Goal: Task Accomplishment & Management: Use online tool/utility

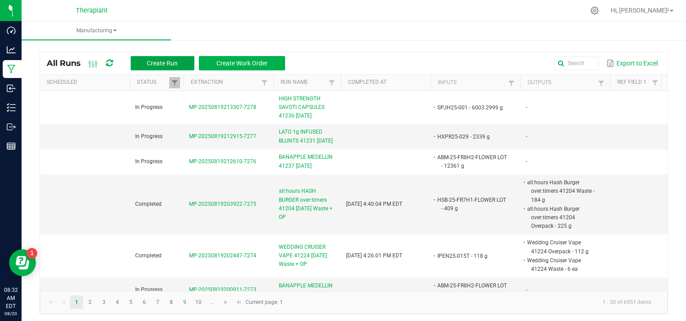
click at [175, 60] on span "Create Run" at bounding box center [162, 63] width 31 height 7
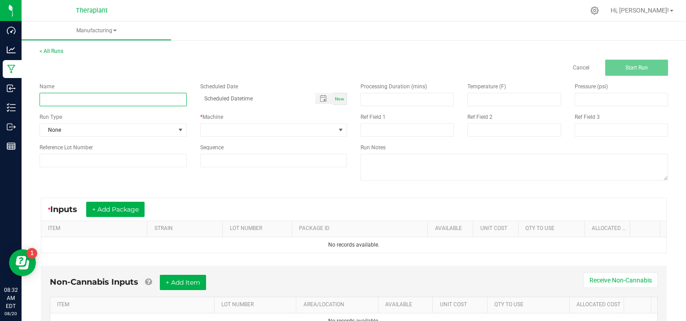
click at [68, 98] on input at bounding box center [112, 99] width 147 height 13
click at [67, 97] on input at bounding box center [112, 99] width 147 height 13
type input "CI25-047-T1"
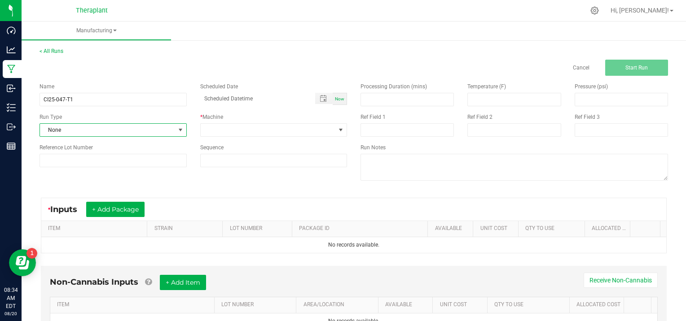
click at [179, 128] on span at bounding box center [180, 130] width 7 height 7
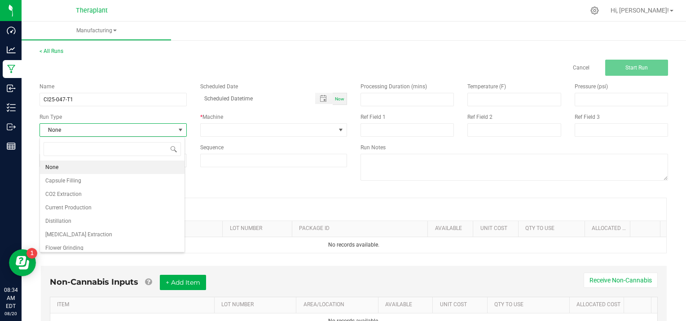
scroll to position [13, 145]
click at [101, 235] on li "[MEDICAL_DATA] Extraction" at bounding box center [112, 234] width 144 height 13
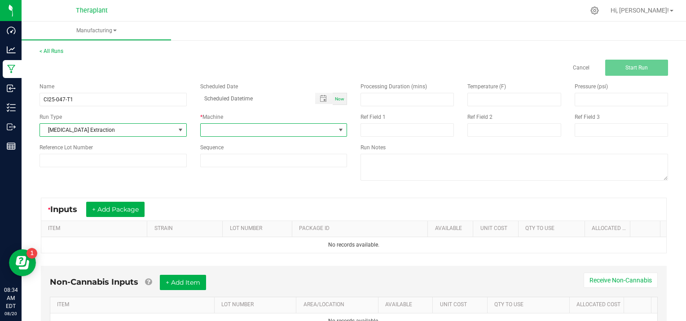
click at [337, 129] on span at bounding box center [340, 130] width 7 height 7
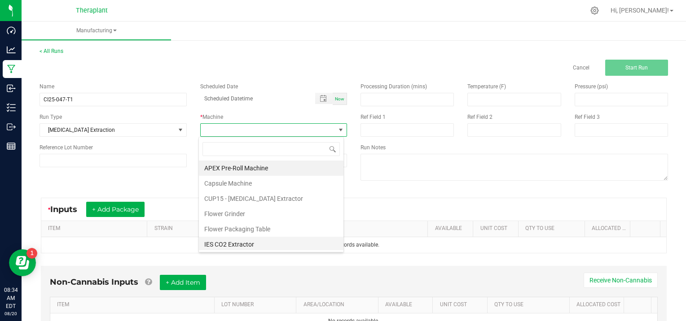
click at [260, 247] on li "IES CO2 Extractor" at bounding box center [271, 244] width 144 height 15
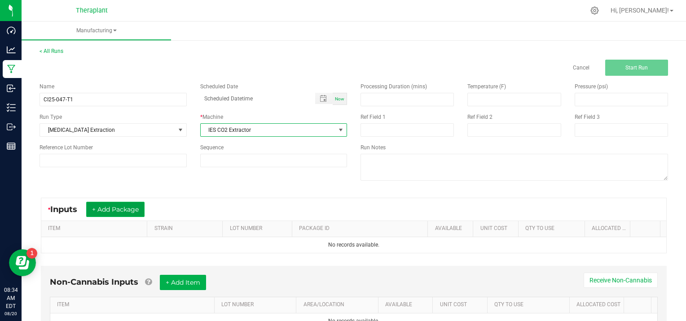
click at [114, 209] on button "+ Add Package" at bounding box center [115, 209] width 58 height 15
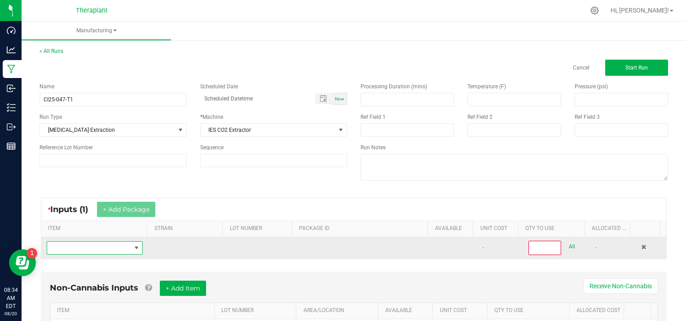
click at [76, 246] on span "NO DATA FOUND" at bounding box center [89, 248] width 84 height 13
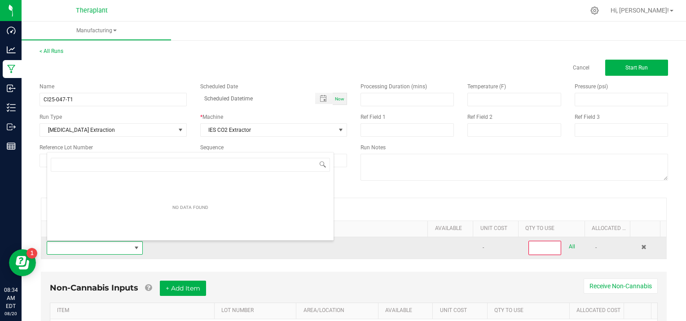
scroll to position [13, 92]
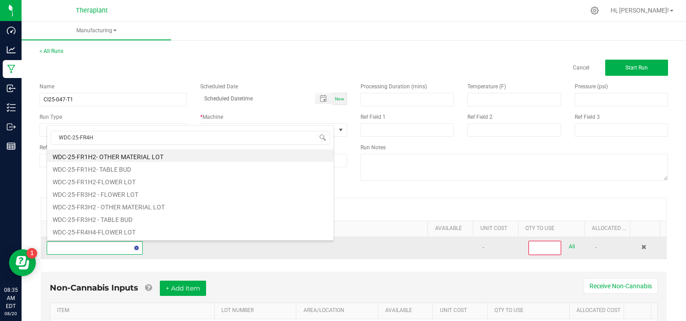
type input "WDC-25-FR4H4"
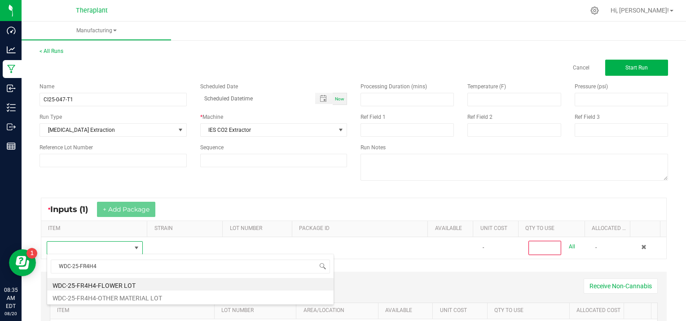
click at [126, 298] on li "WDC-25-FR4H4-OTHER MATERIAL LOT" at bounding box center [190, 297] width 286 height 13
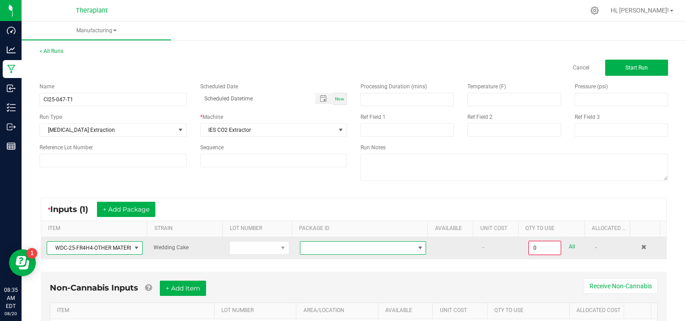
click at [416, 245] on span at bounding box center [419, 248] width 7 height 7
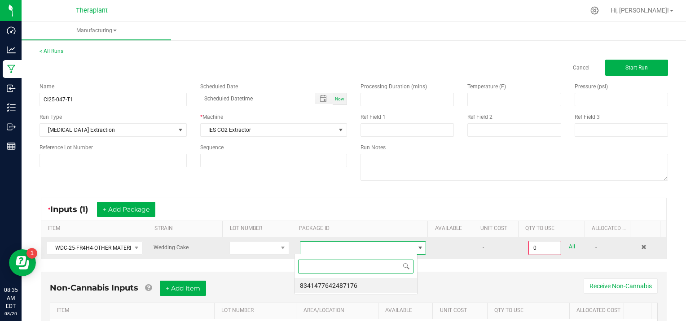
scroll to position [13, 123]
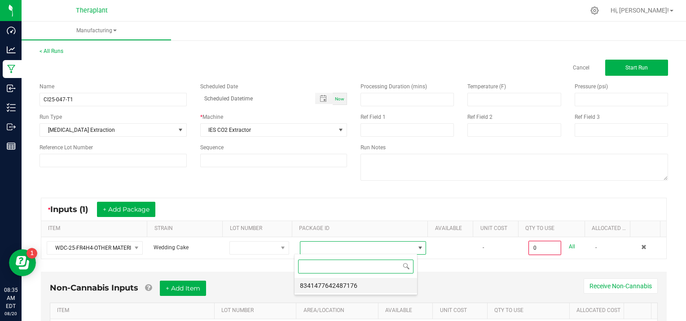
click at [344, 289] on li "8341477642487176" at bounding box center [355, 285] width 122 height 15
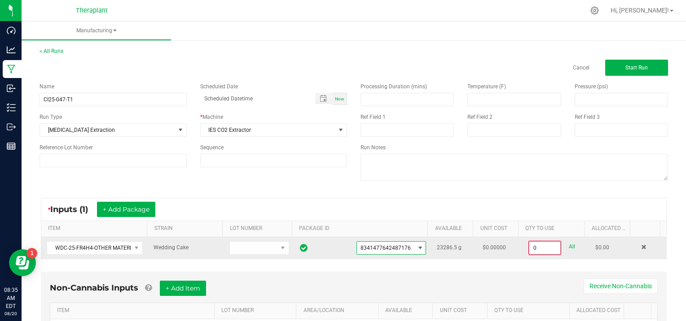
click at [543, 247] on input "0" at bounding box center [544, 248] width 31 height 13
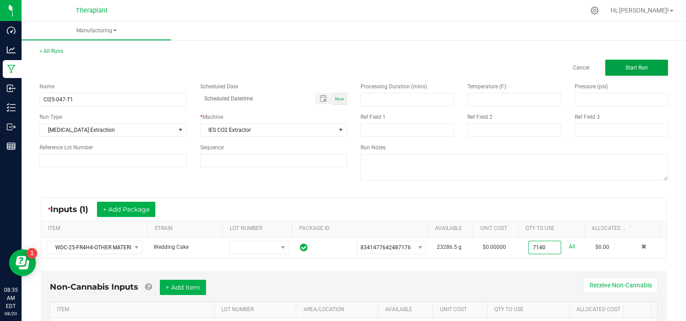
type input "7140.0000 g"
click at [628, 66] on span "Start Run" at bounding box center [636, 68] width 22 height 6
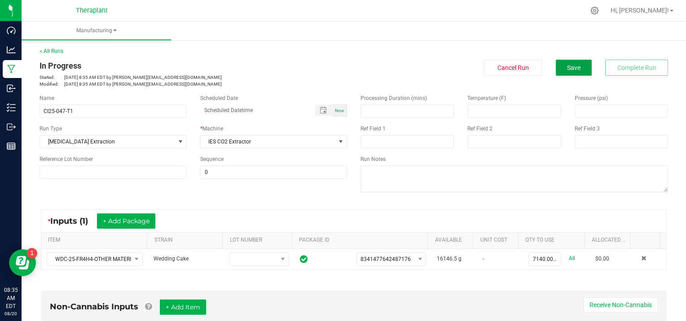
click at [567, 68] on span "Save" at bounding box center [573, 67] width 13 height 7
click at [567, 67] on span "Save" at bounding box center [573, 67] width 13 height 7
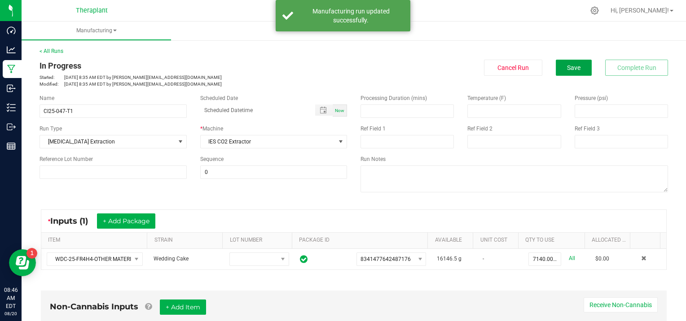
click at [567, 67] on span "Save" at bounding box center [573, 67] width 13 height 7
click at [53, 47] on div "< All Runs In Progress Started: [DATE] 8:35 AM EDT by [PERSON_NAME][EMAIL_ADDRE…" at bounding box center [354, 292] width 664 height 508
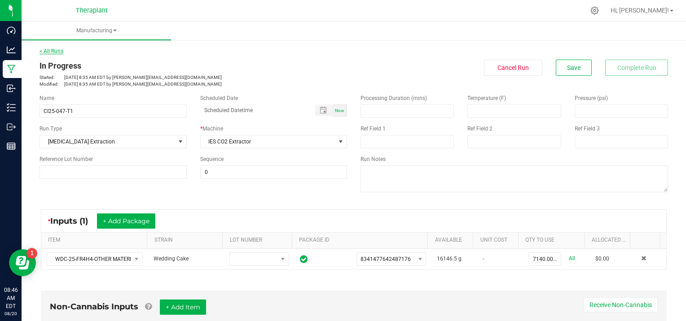
click at [55, 52] on link "< All Runs" at bounding box center [51, 51] width 24 height 6
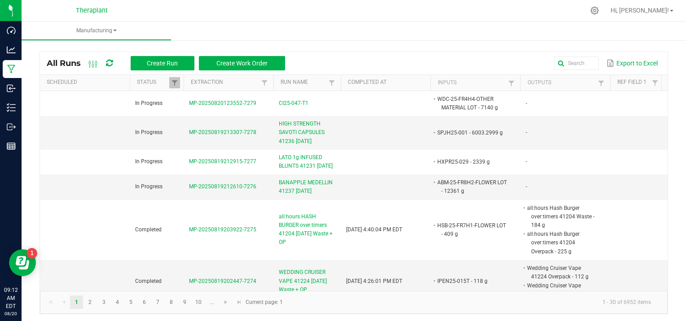
click at [221, 25] on ul "Manufacturing" at bounding box center [365, 31] width 686 height 19
